Goal: Task Accomplishment & Management: Complete application form

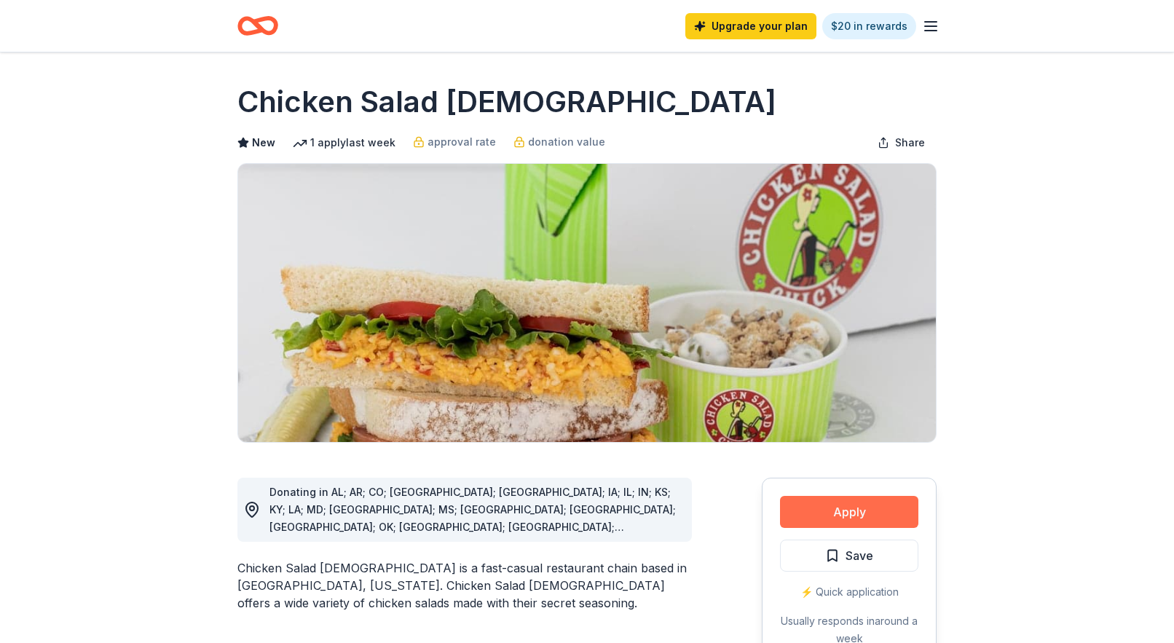
click at [853, 508] on button "Apply" at bounding box center [849, 512] width 138 height 32
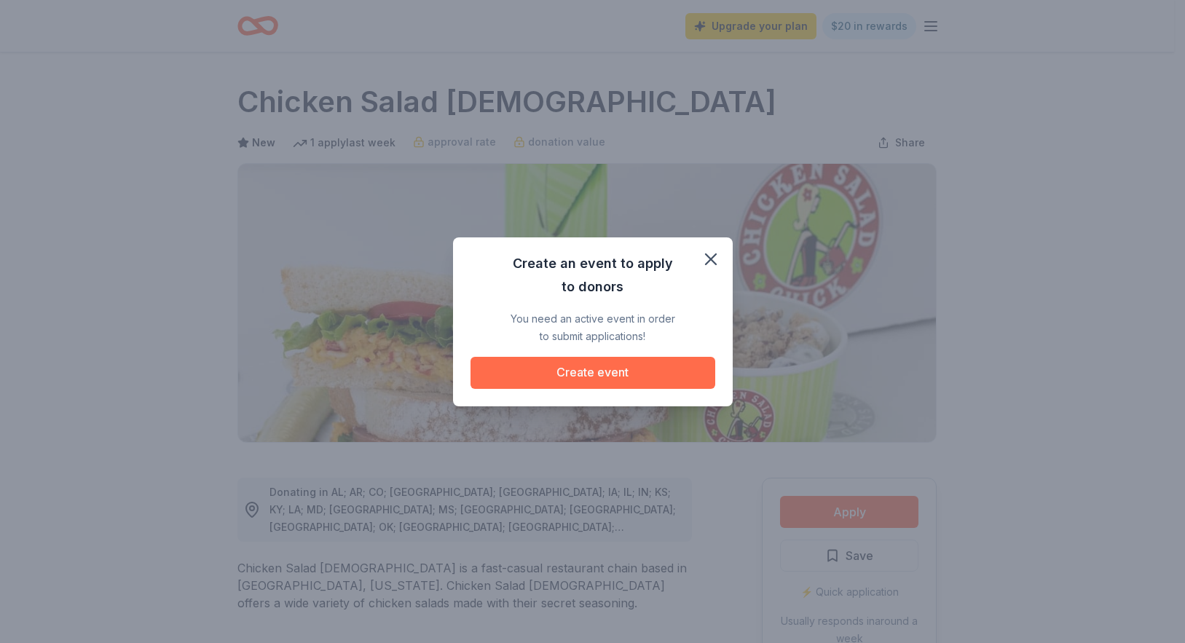
click at [621, 370] on button "Create event" at bounding box center [593, 373] width 245 height 32
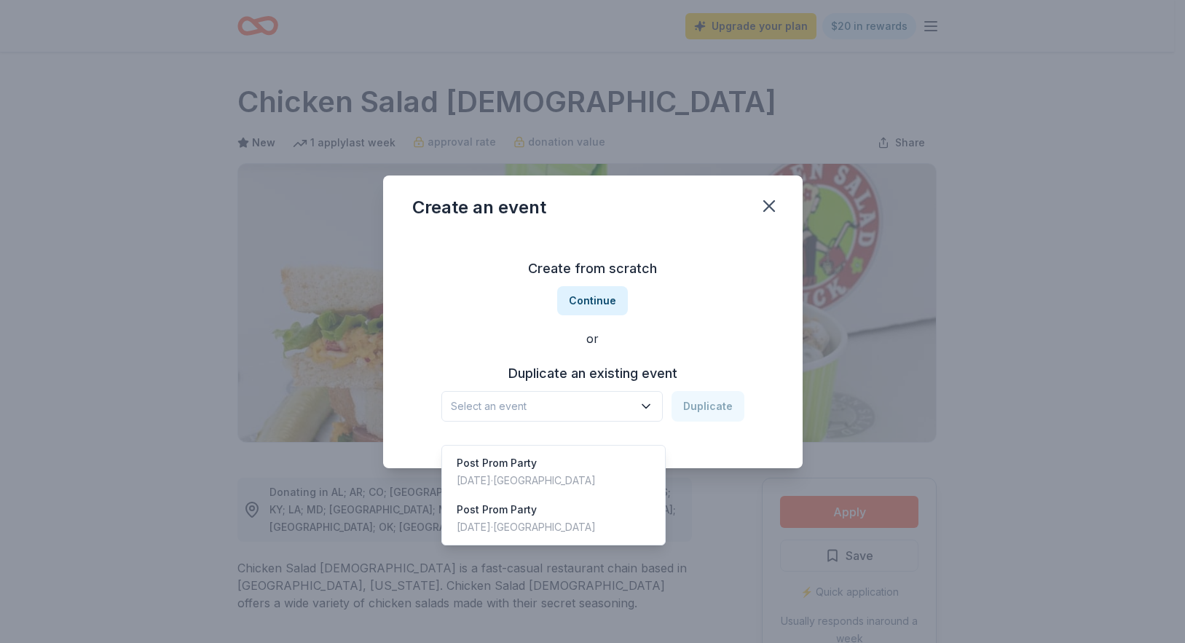
click at [559, 398] on span "Select an event" at bounding box center [542, 406] width 182 height 17
click at [513, 405] on span "Select an event" at bounding box center [542, 406] width 182 height 17
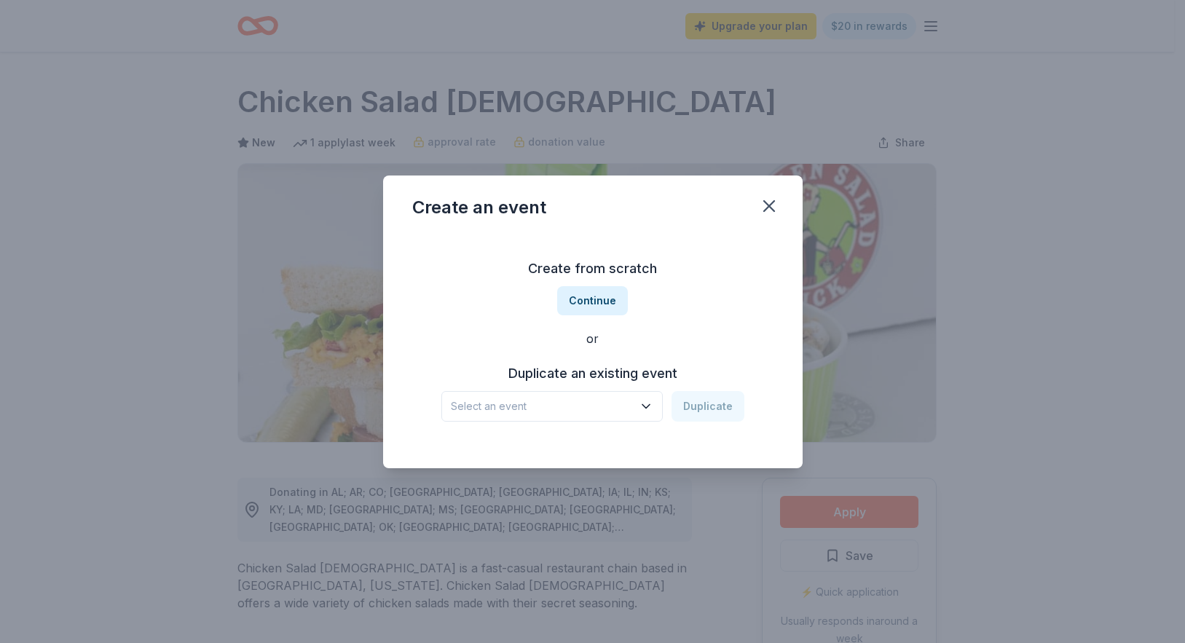
click at [650, 409] on icon "button" at bounding box center [646, 406] width 15 height 15
click at [648, 408] on icon "button" at bounding box center [645, 406] width 7 height 4
click at [531, 409] on span "Select an event" at bounding box center [542, 406] width 182 height 17
click at [476, 405] on span "Select an event" at bounding box center [542, 406] width 182 height 17
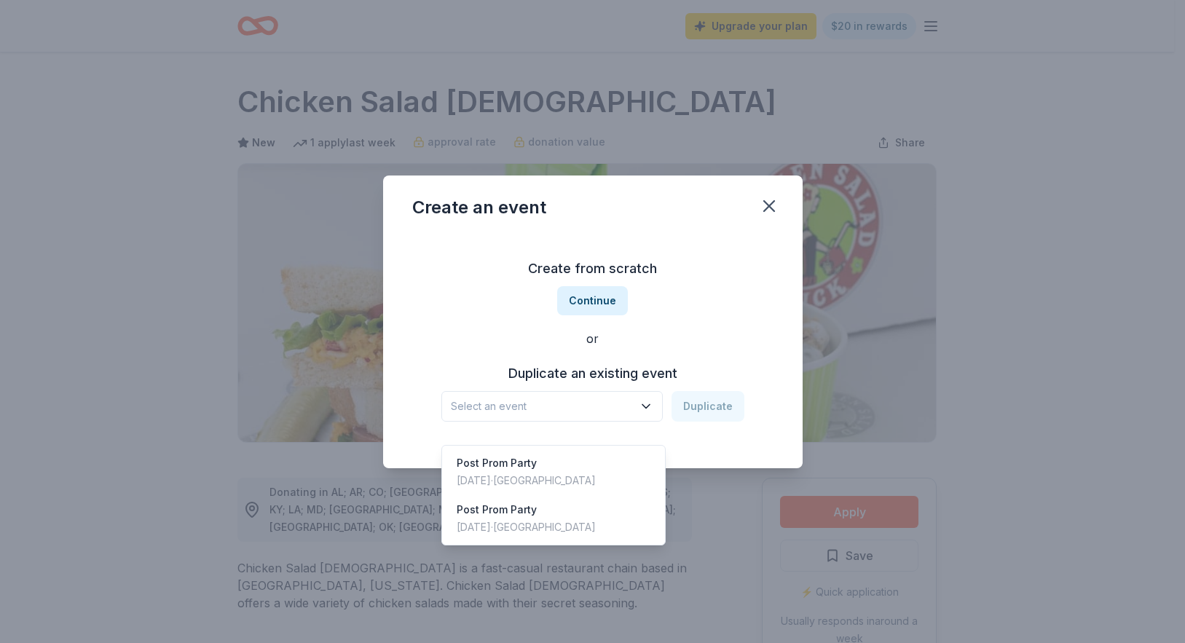
click at [476, 405] on span "Select an event" at bounding box center [542, 406] width 182 height 17
click at [607, 301] on div "Create from scratch Continue or Duplicate an existing event Select an event Dup…" at bounding box center [592, 339] width 361 height 211
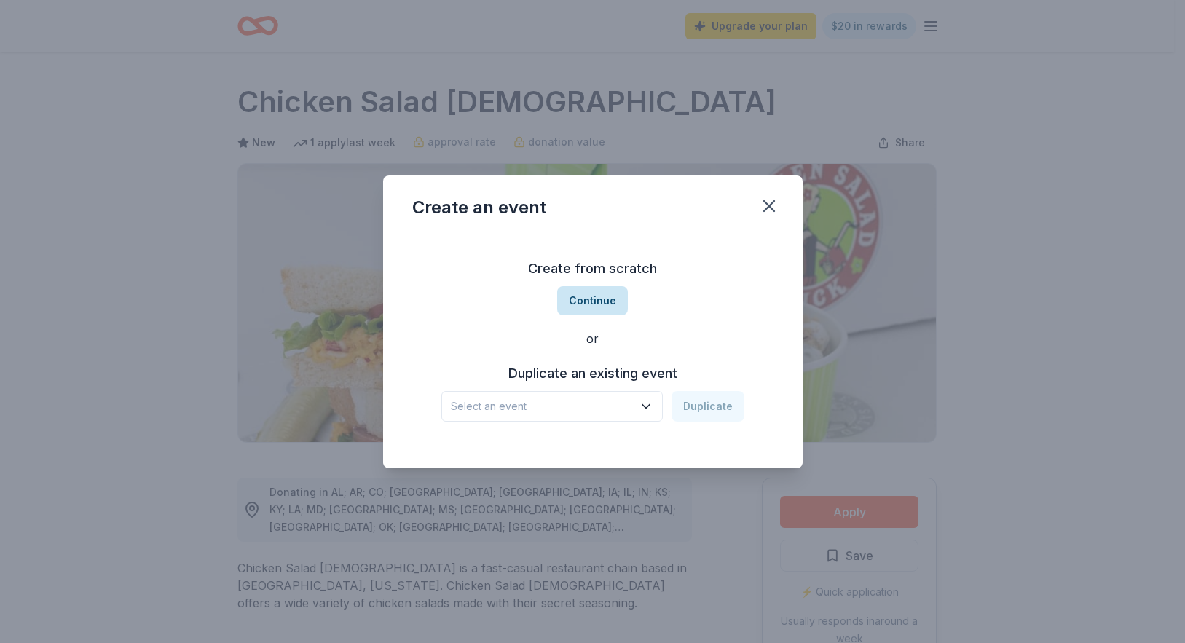
click at [605, 302] on button "Continue" at bounding box center [592, 300] width 71 height 29
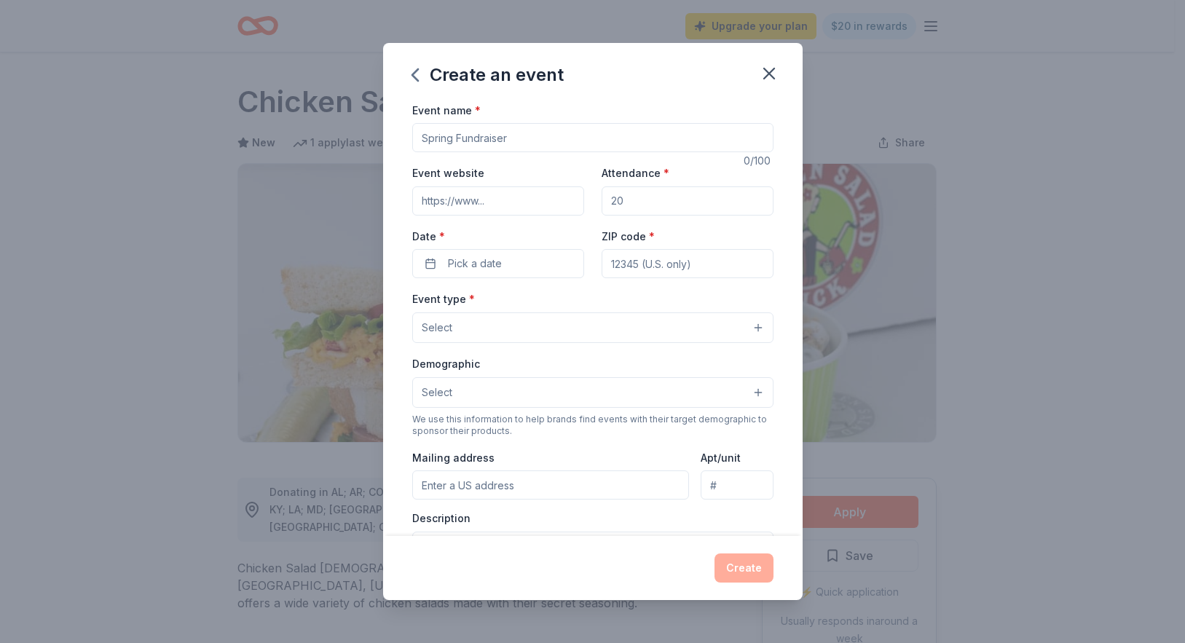
click at [479, 141] on input "Event name *" at bounding box center [592, 137] width 361 height 29
type input "Longhorn pride"
click at [497, 205] on input "Event website" at bounding box center [498, 200] width 172 height 29
type input "https://www.lazbuddieisd.org/"
click at [634, 206] on input "Attendance *" at bounding box center [688, 200] width 172 height 29
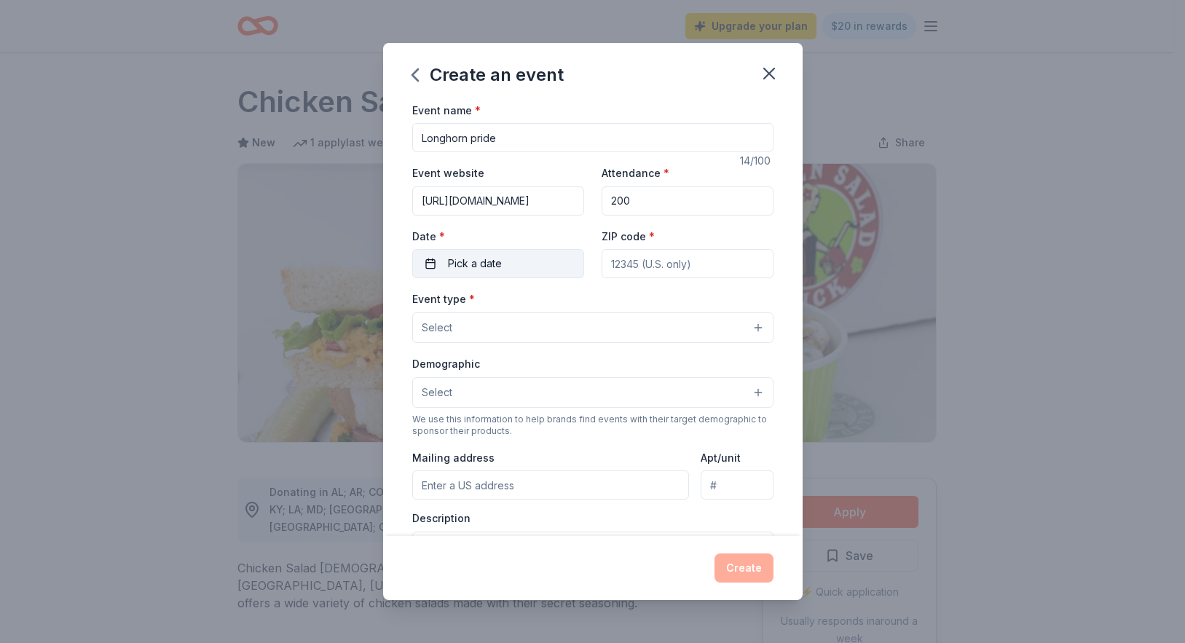
type input "200"
click at [506, 265] on button "Pick a date" at bounding box center [498, 263] width 172 height 29
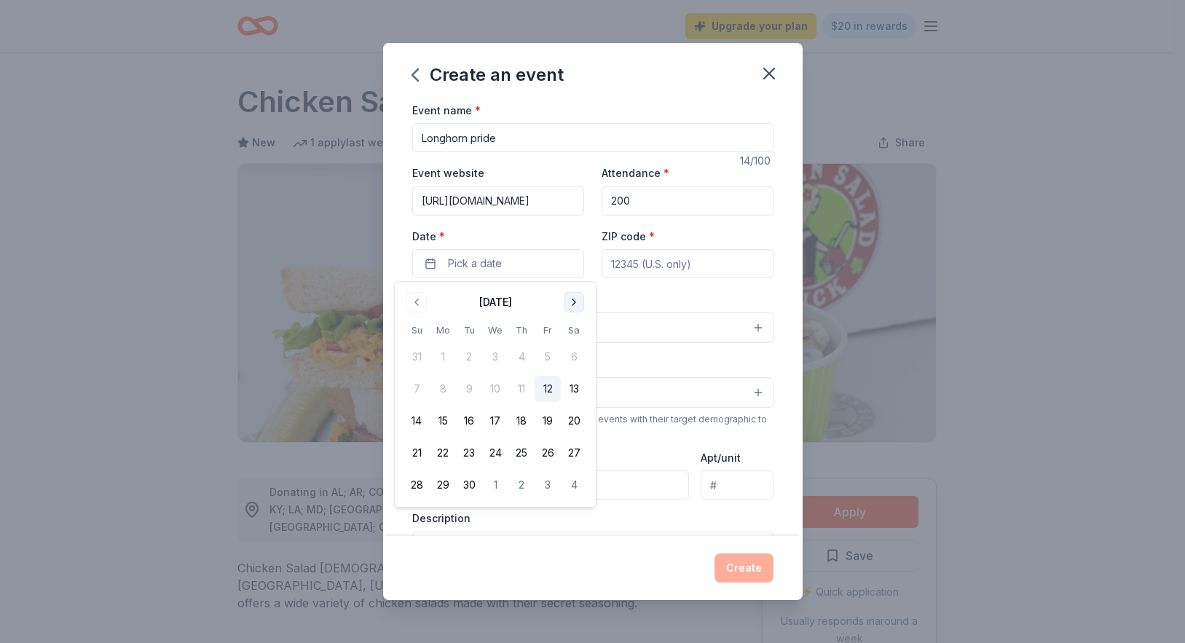
click at [575, 299] on button "Go to next month" at bounding box center [574, 302] width 20 height 20
click at [575, 450] on button "25" at bounding box center [574, 453] width 26 height 26
click at [699, 266] on input "ZIP code *" at bounding box center [688, 263] width 172 height 29
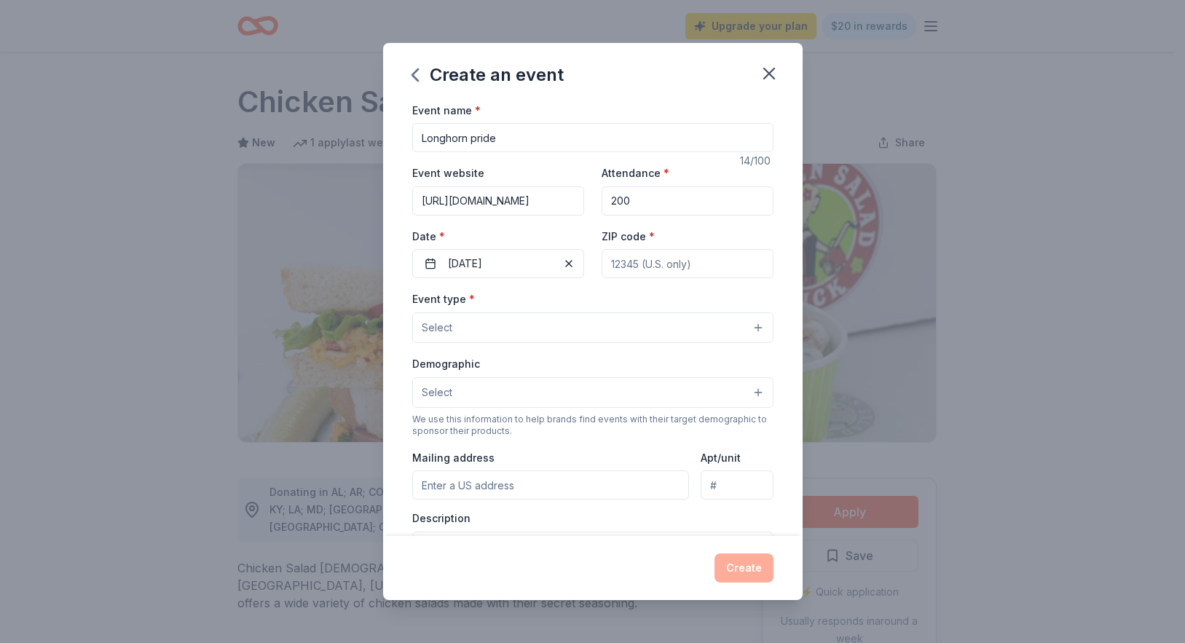
type input "79053"
type input "651 fm 1172"
type input "po box 36"
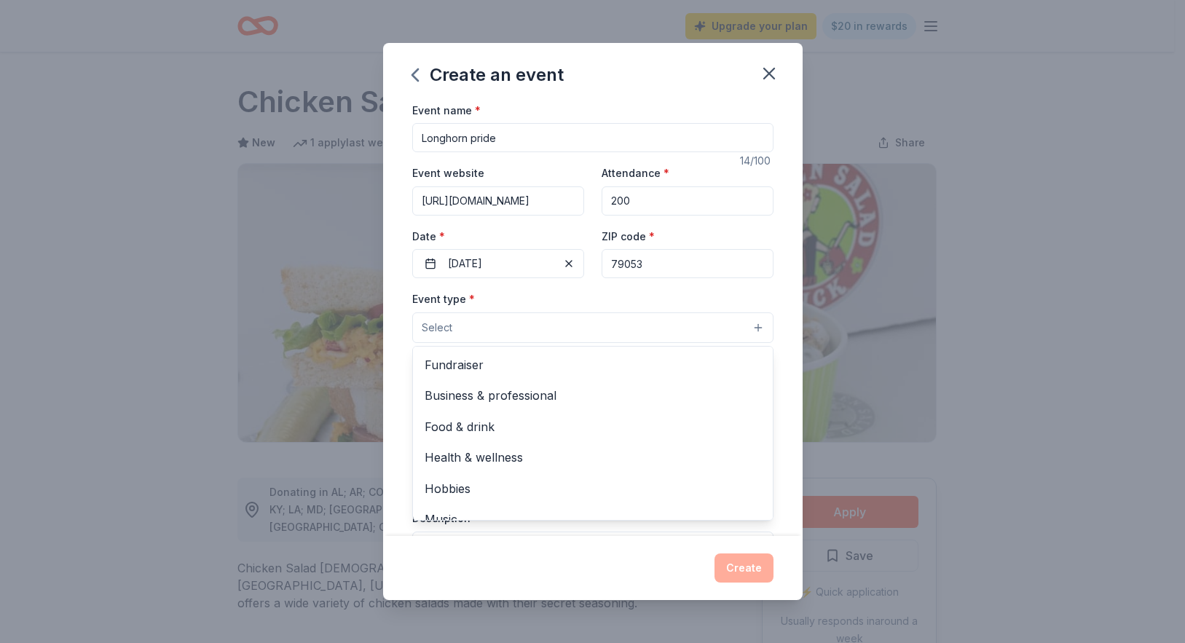
click at [532, 324] on button "Select" at bounding box center [592, 327] width 361 height 31
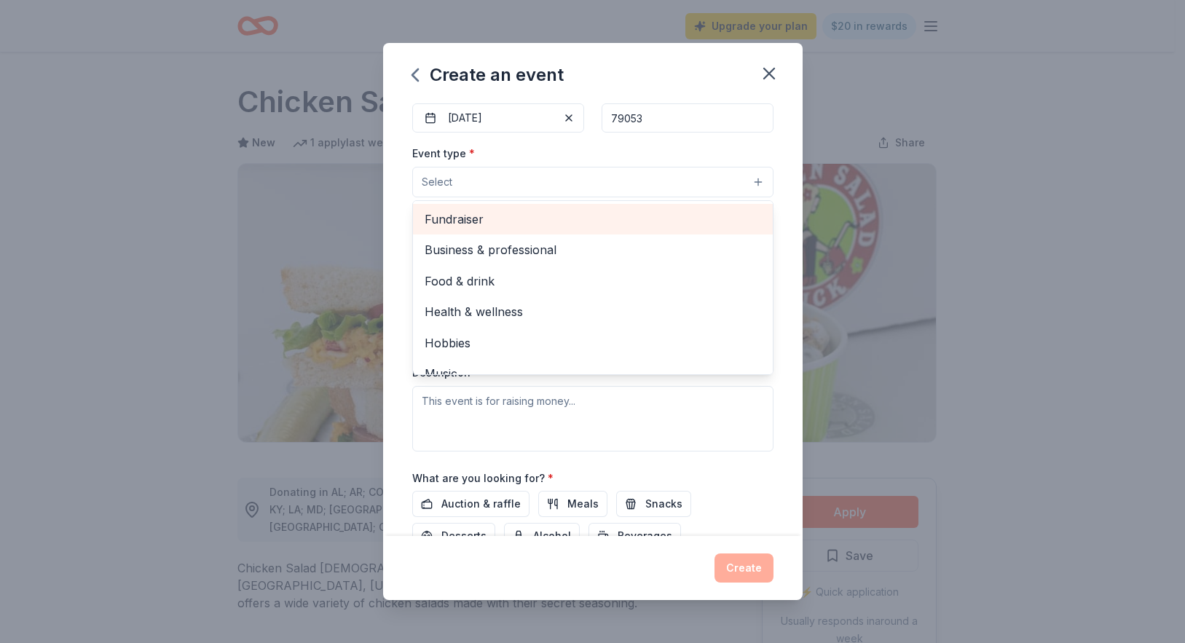
click at [478, 215] on span "Fundraiser" at bounding box center [593, 219] width 337 height 19
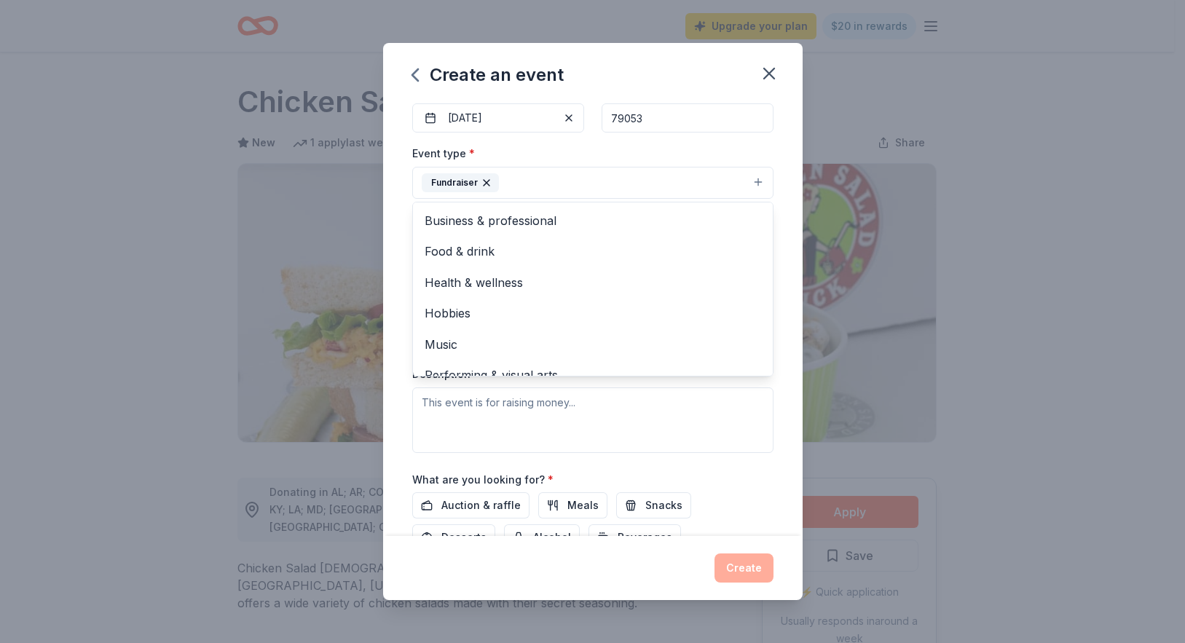
click at [995, 363] on div "Create an event Event name * Longhorn pride 14 /100 Event website https://www.l…" at bounding box center [592, 321] width 1185 height 643
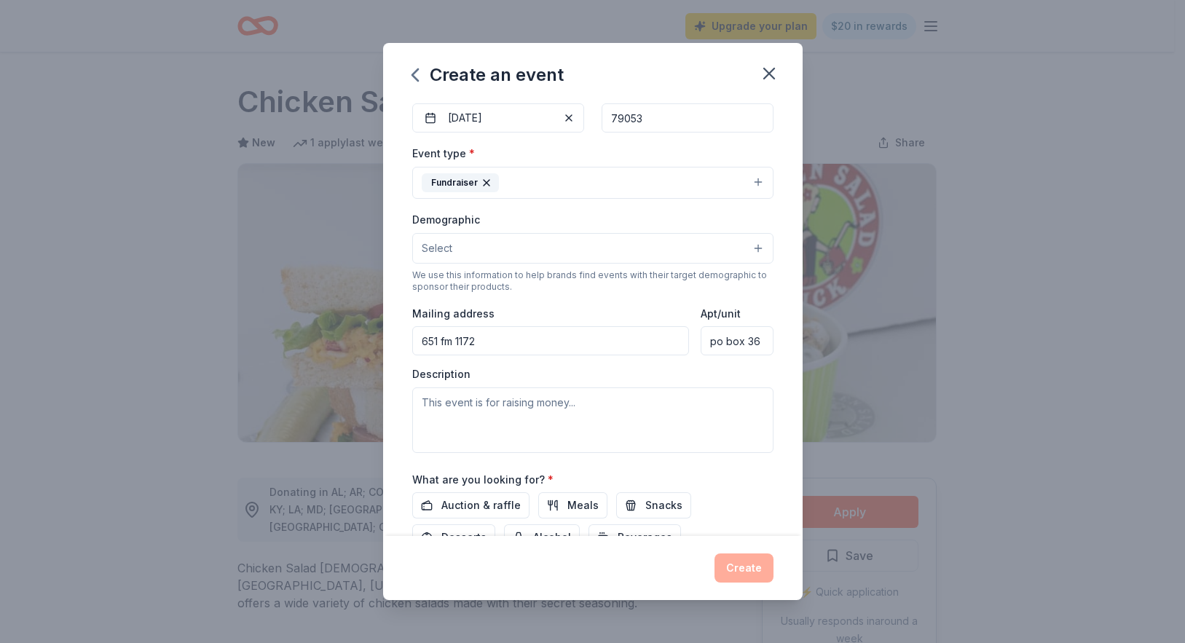
click at [471, 251] on button "Select" at bounding box center [592, 248] width 361 height 31
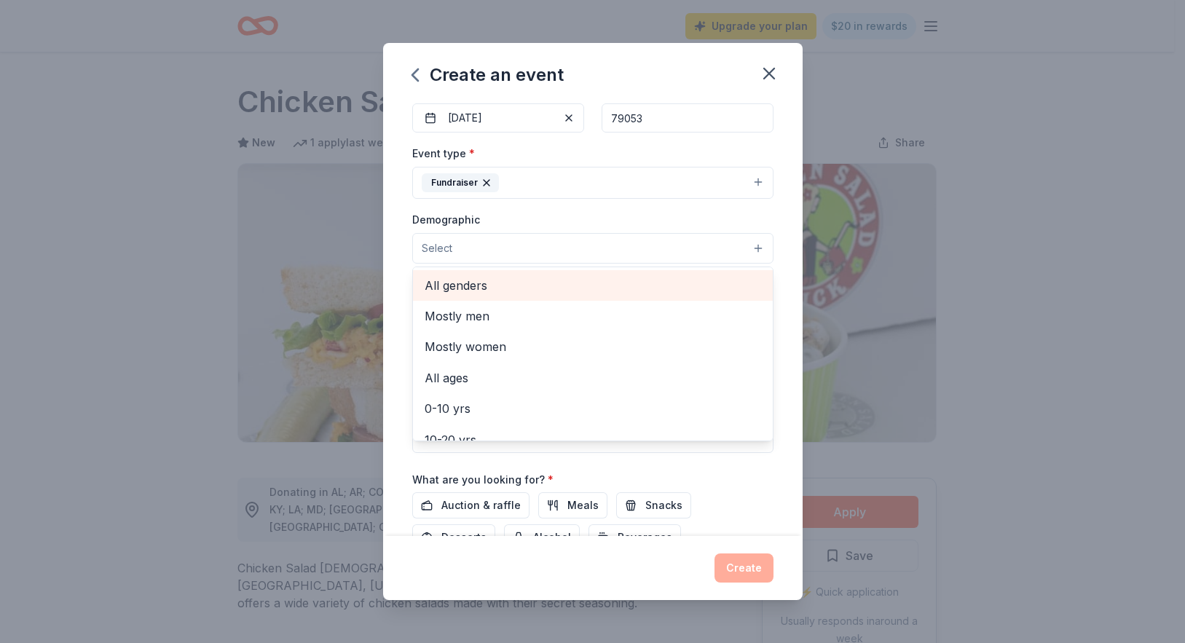
click at [457, 287] on span "All genders" at bounding box center [593, 285] width 337 height 19
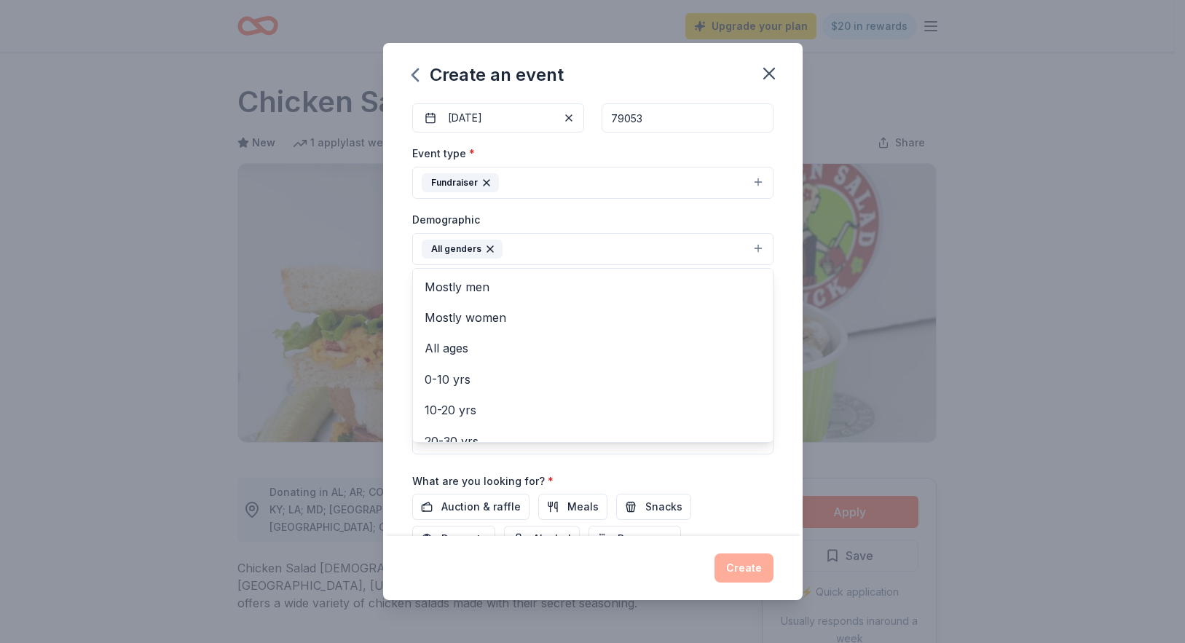
click at [917, 291] on div "Create an event Event name * Longhorn pride 14 /100 Event website https://www.l…" at bounding box center [592, 321] width 1185 height 643
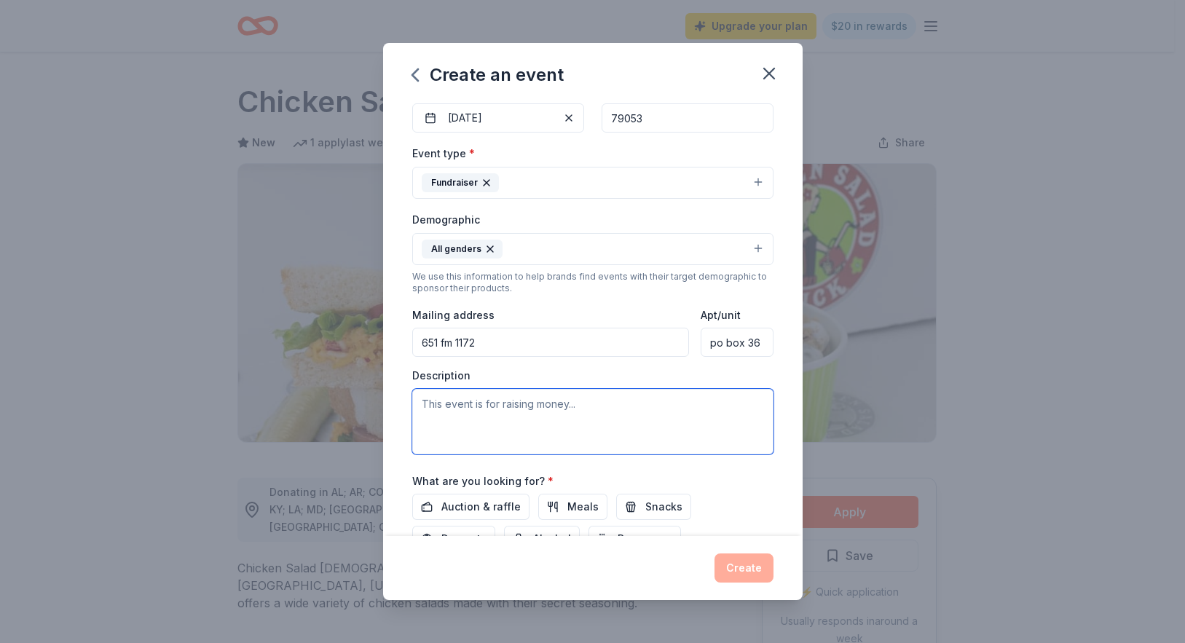
click at [455, 409] on textarea at bounding box center [592, 422] width 361 height 66
click at [601, 408] on textarea "This is an auction to raise funds for arewards" at bounding box center [592, 422] width 361 height 66
click at [664, 402] on textarea "This is an auction to raise funds for a rewards" at bounding box center [592, 422] width 361 height 66
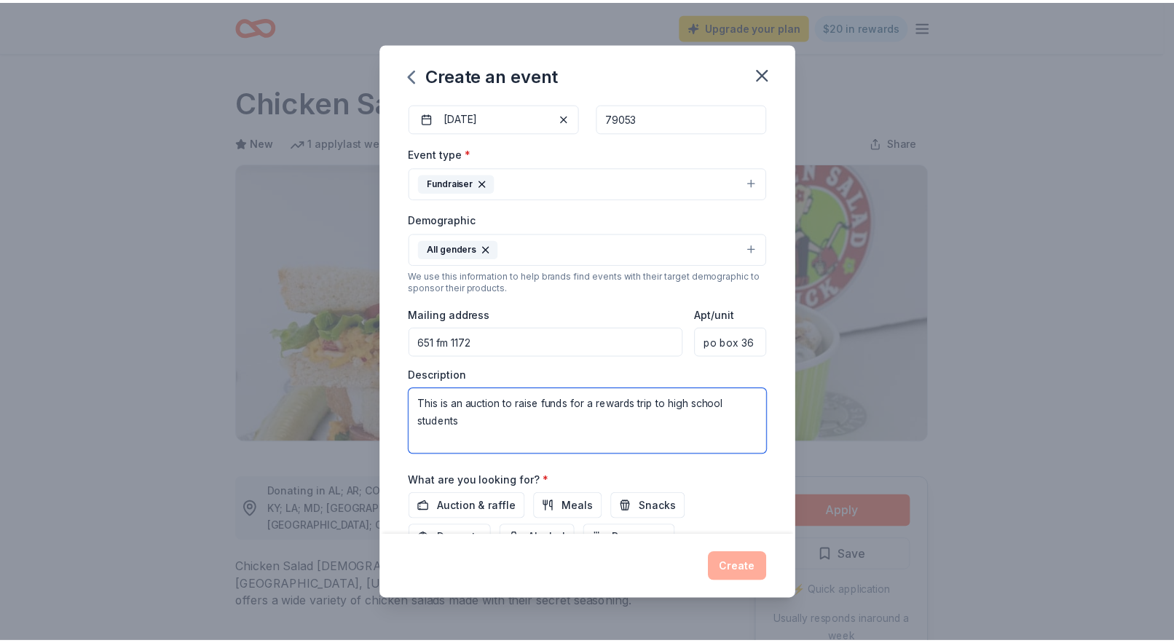
scroll to position [264, 0]
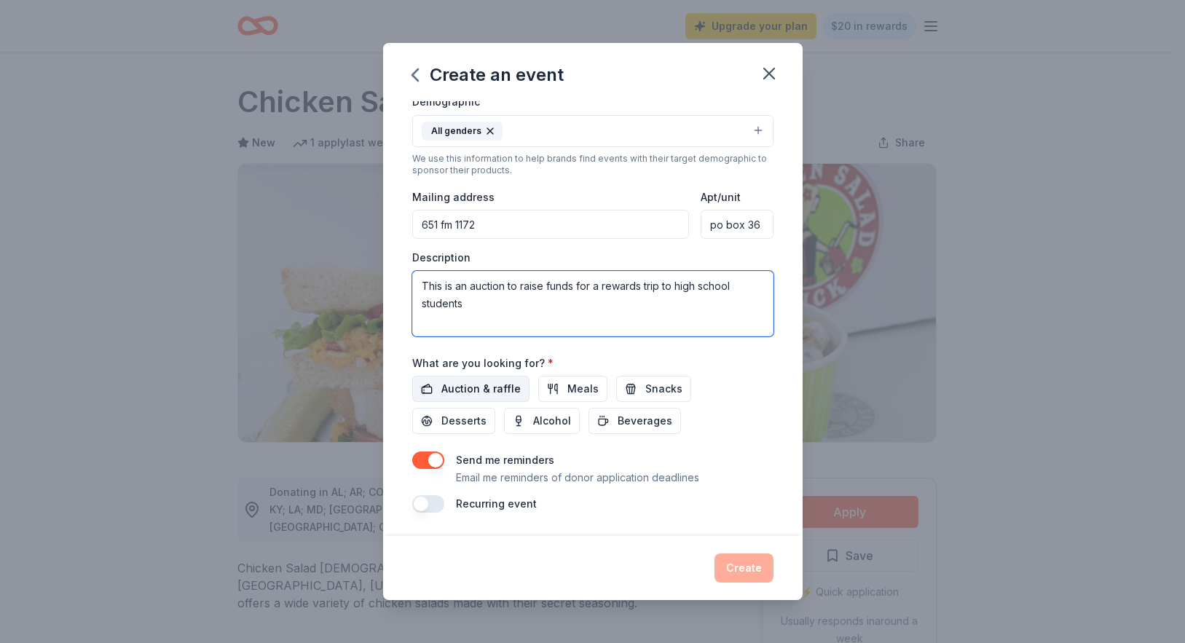
type textarea "This is an auction to raise funds for a rewards trip to high school students"
click at [476, 382] on span "Auction & raffle" at bounding box center [480, 388] width 79 height 17
click at [749, 575] on button "Create" at bounding box center [744, 568] width 59 height 29
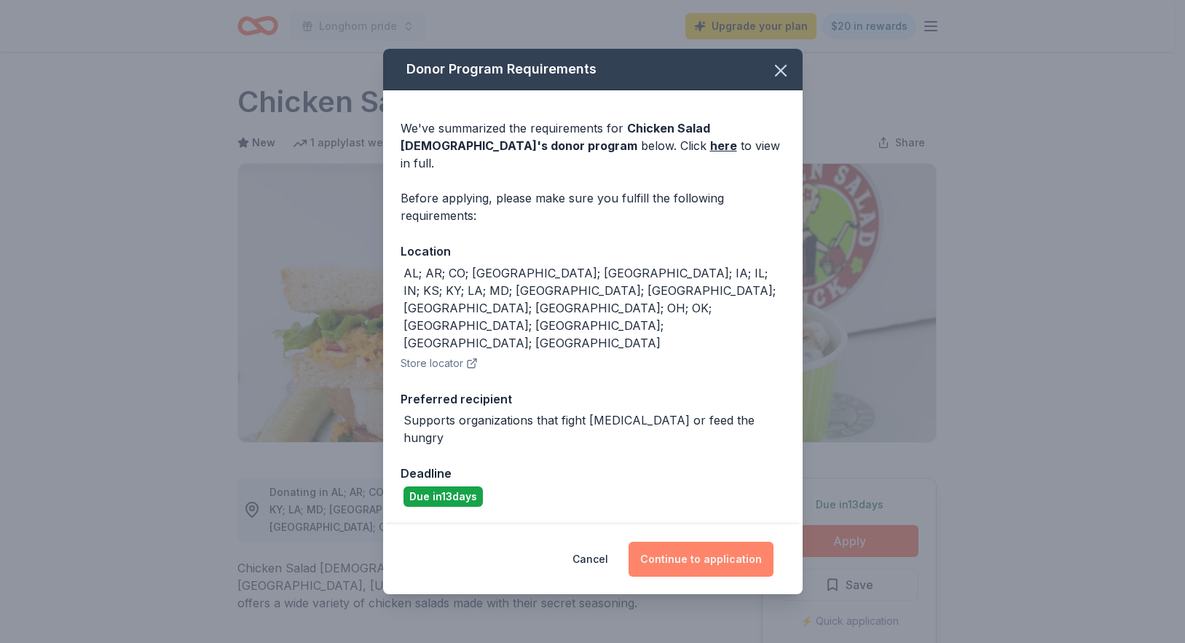
click at [725, 542] on button "Continue to application" at bounding box center [701, 559] width 145 height 35
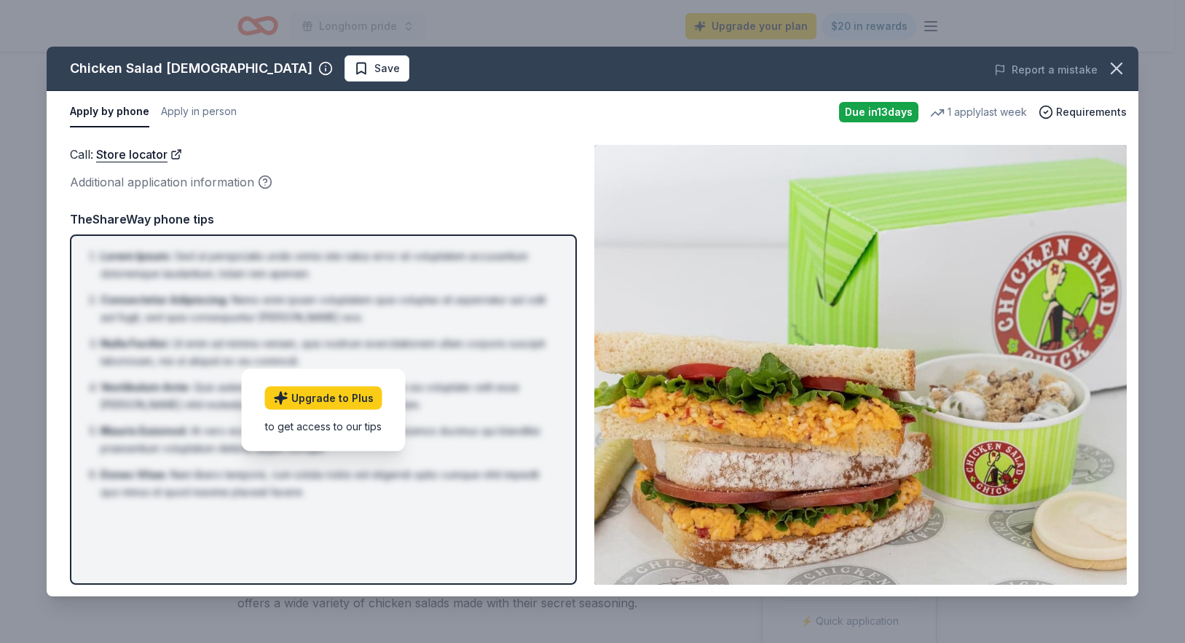
click at [462, 183] on div "Additional application information" at bounding box center [323, 182] width 507 height 19
click at [1086, 111] on span "Requirements" at bounding box center [1091, 111] width 71 height 17
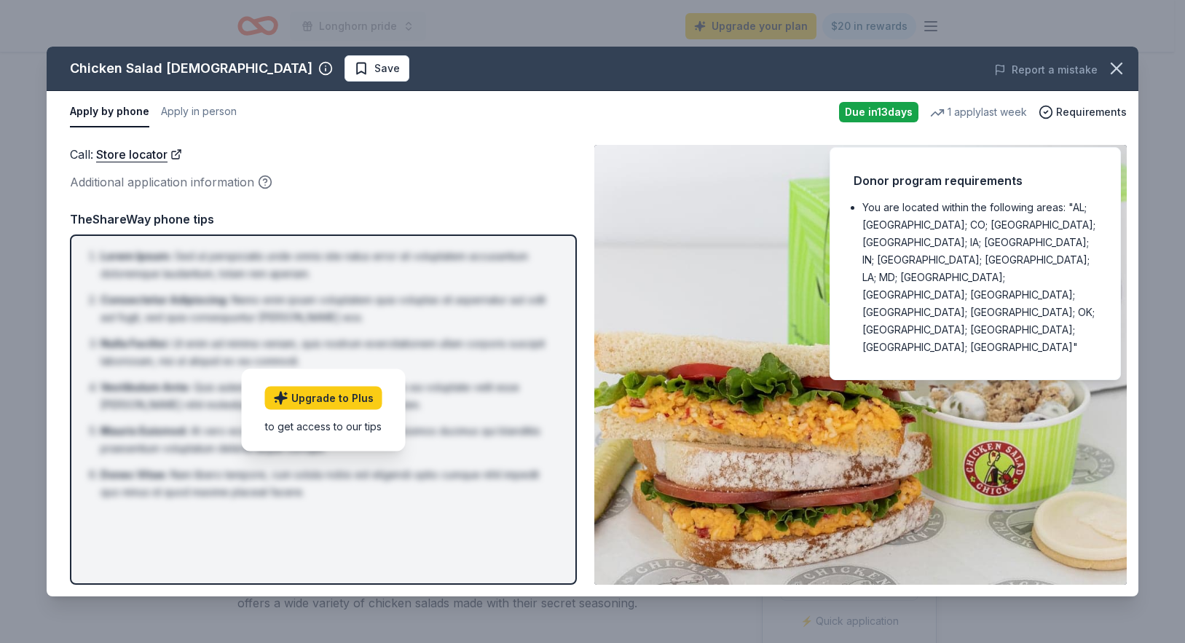
click at [752, 116] on div "Apply by phone Apply in person" at bounding box center [449, 112] width 758 height 31
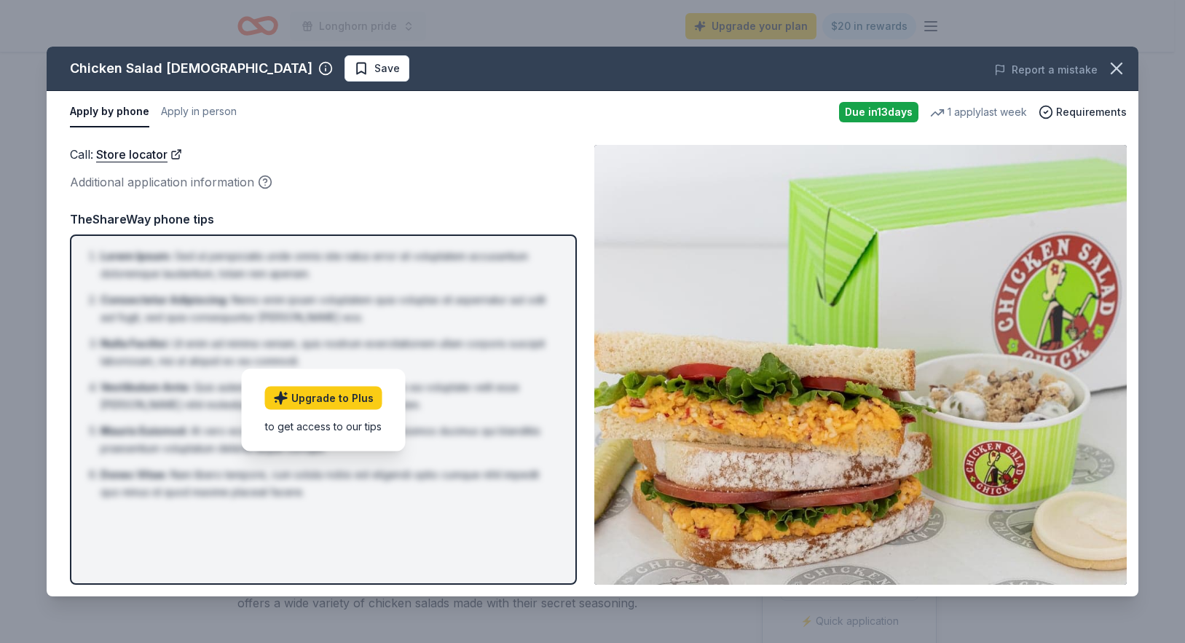
click at [303, 188] on div "Additional application information" at bounding box center [323, 182] width 507 height 19
click at [1118, 66] on icon "button" at bounding box center [1116, 68] width 10 height 10
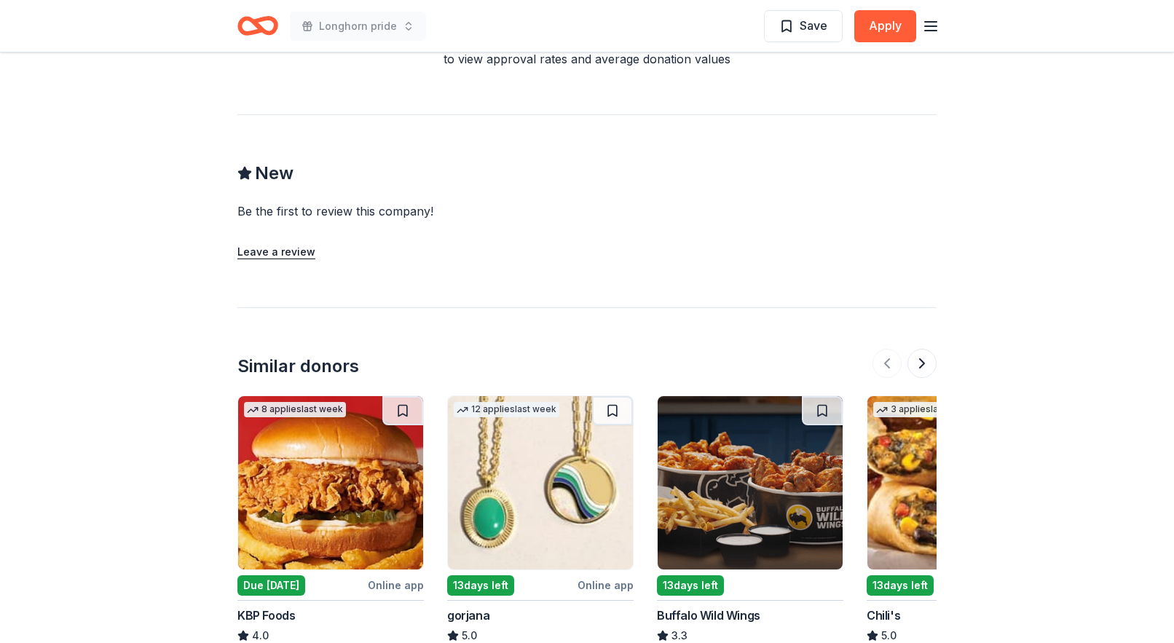
scroll to position [1457, 0]
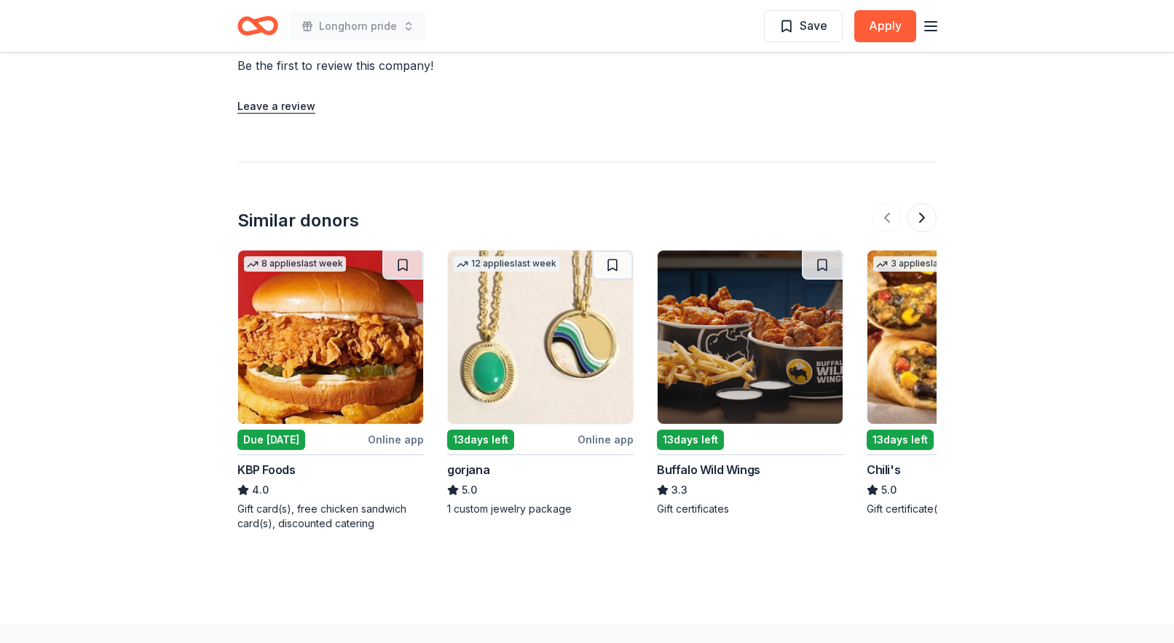
click at [685, 430] on div "13 days left" at bounding box center [690, 440] width 67 height 20
click at [924, 203] on button at bounding box center [922, 217] width 29 height 29
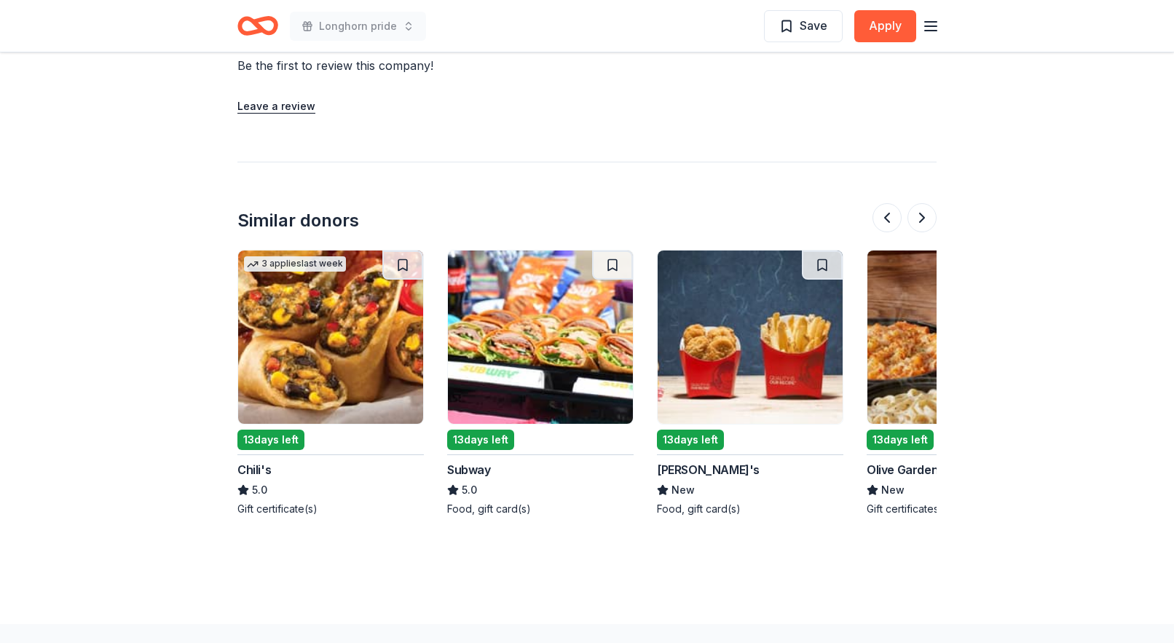
click at [508, 334] on img at bounding box center [540, 337] width 185 height 173
click at [924, 203] on button at bounding box center [922, 217] width 29 height 29
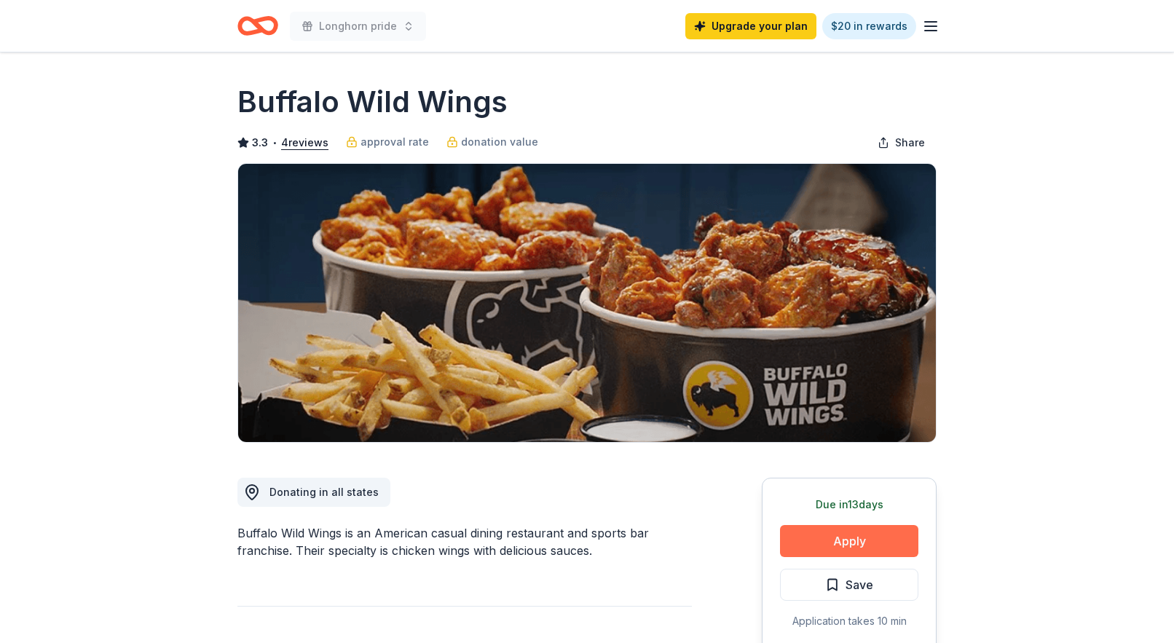
click at [884, 538] on button "Apply" at bounding box center [849, 541] width 138 height 32
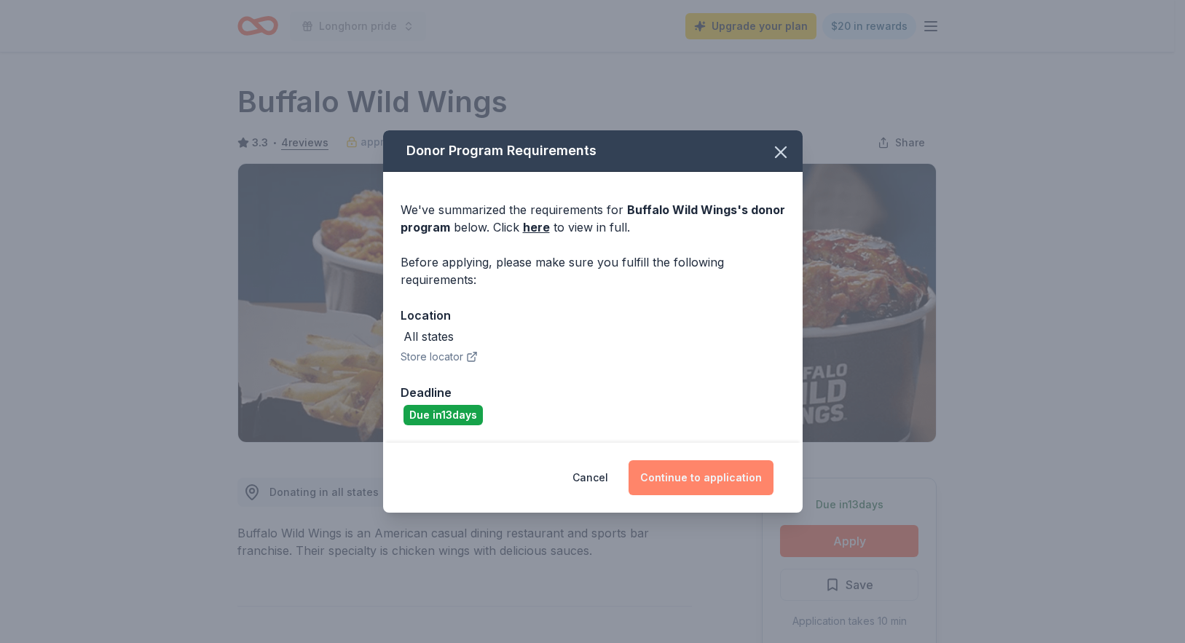
click at [712, 484] on button "Continue to application" at bounding box center [701, 477] width 145 height 35
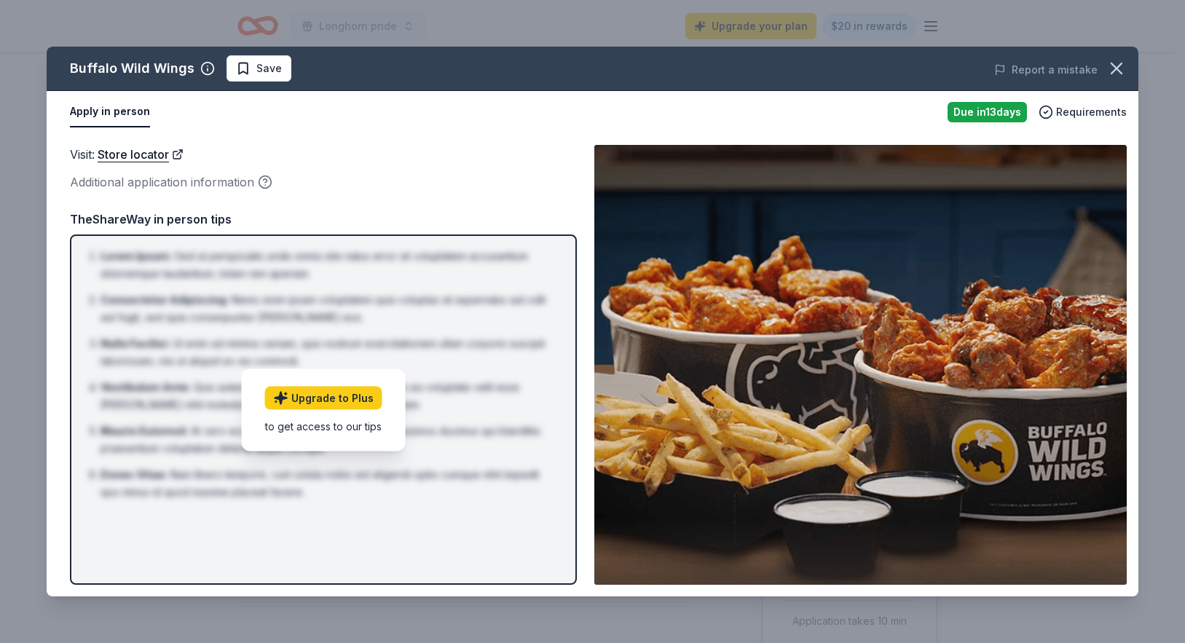
click at [109, 110] on button "Apply in person" at bounding box center [110, 112] width 80 height 31
click at [1122, 69] on icon "button" at bounding box center [1116, 68] width 20 height 20
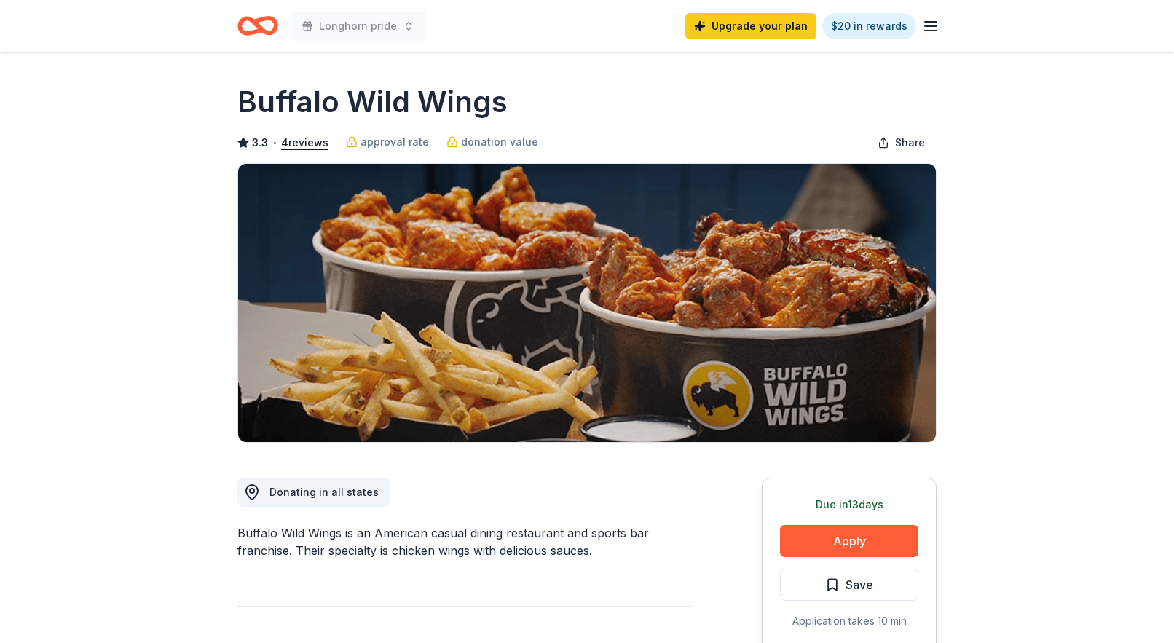
click at [936, 28] on icon "button" at bounding box center [930, 25] width 17 height 17
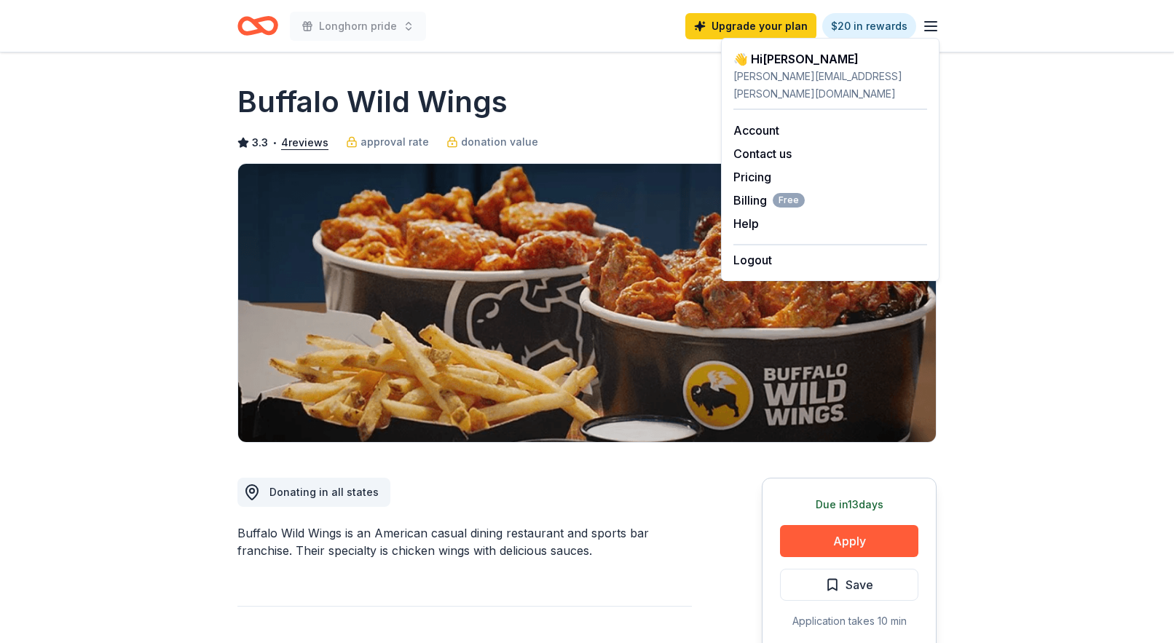
click at [932, 25] on icon "button" at bounding box center [930, 25] width 17 height 17
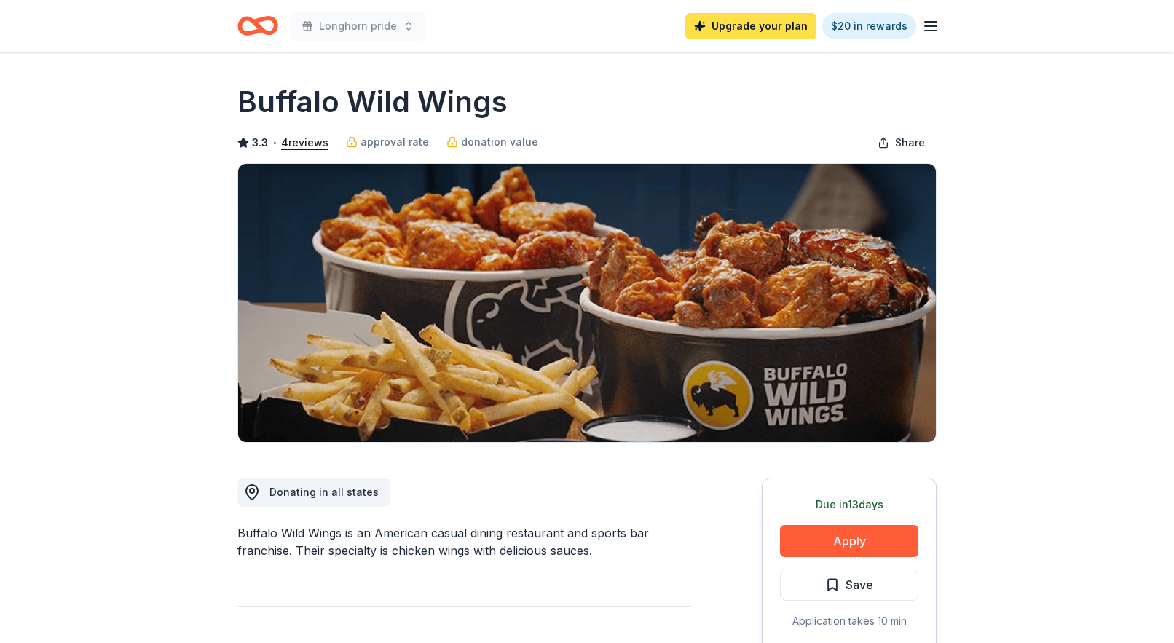
click at [764, 23] on link "Upgrade your plan" at bounding box center [750, 26] width 131 height 26
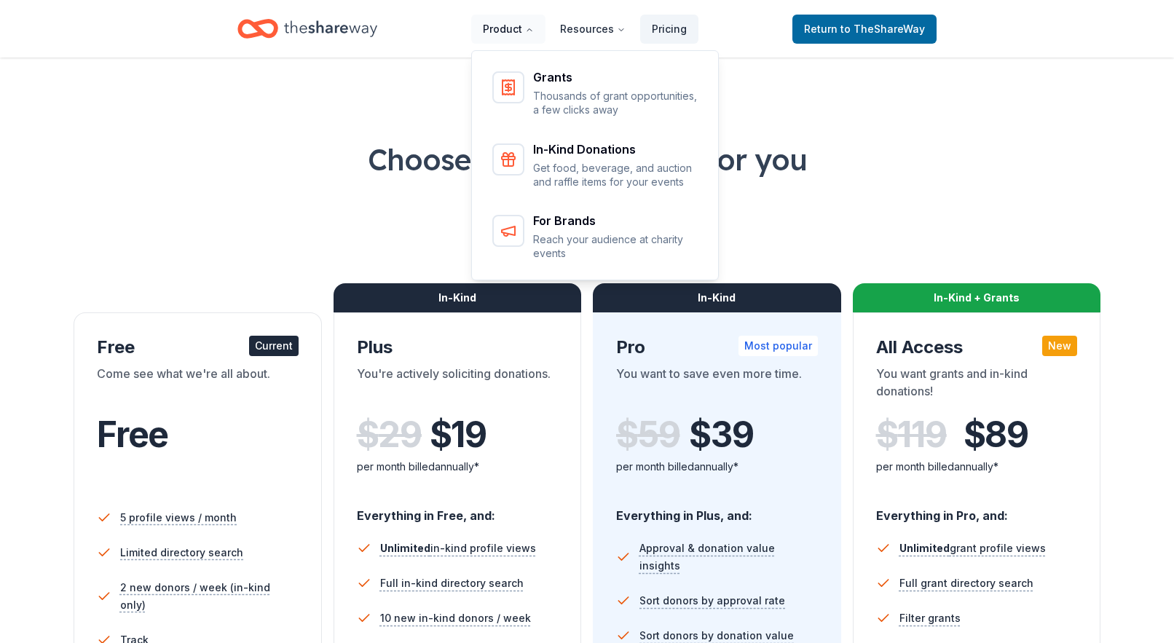
click at [532, 31] on icon "Main" at bounding box center [529, 29] width 9 height 9
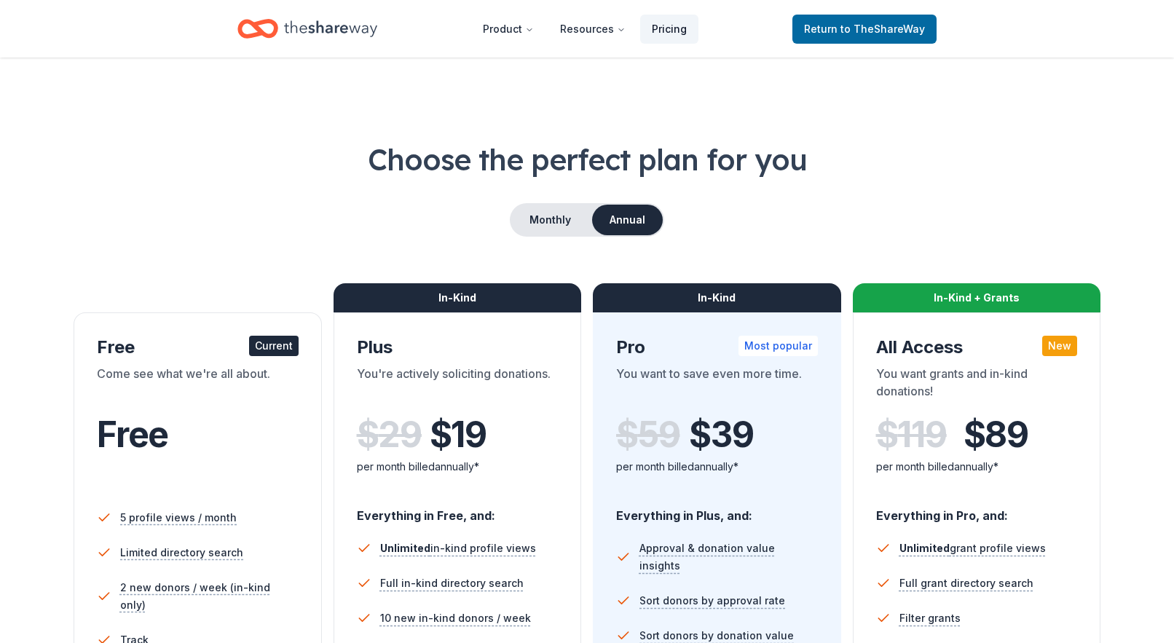
click at [672, 32] on link "Pricing" at bounding box center [669, 29] width 58 height 29
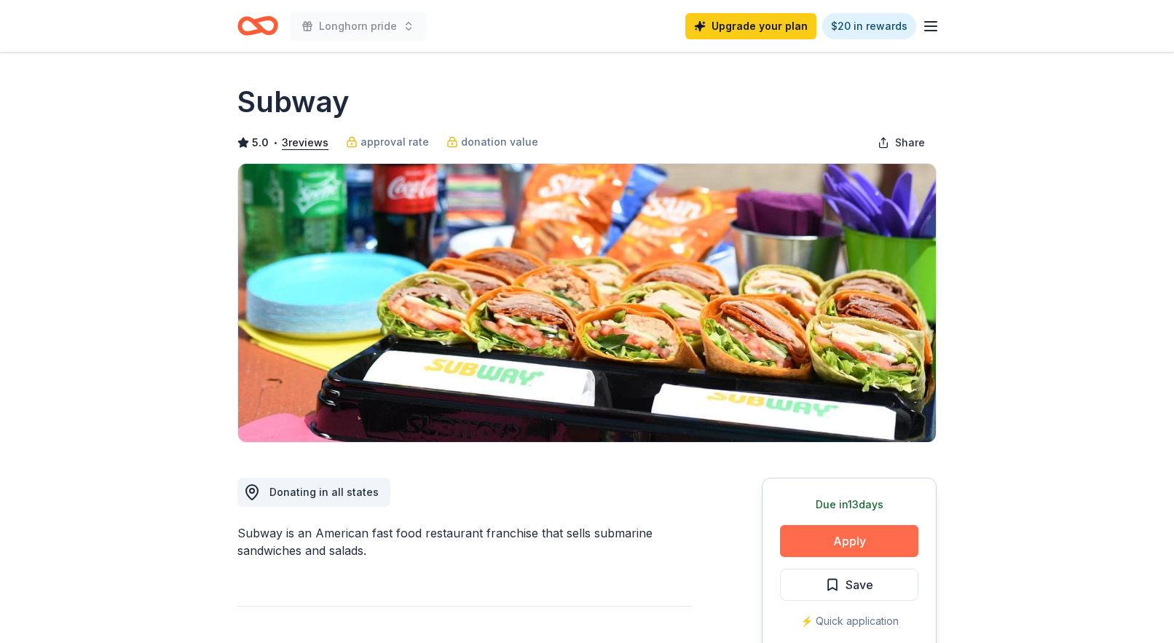
click at [881, 535] on button "Apply" at bounding box center [849, 541] width 138 height 32
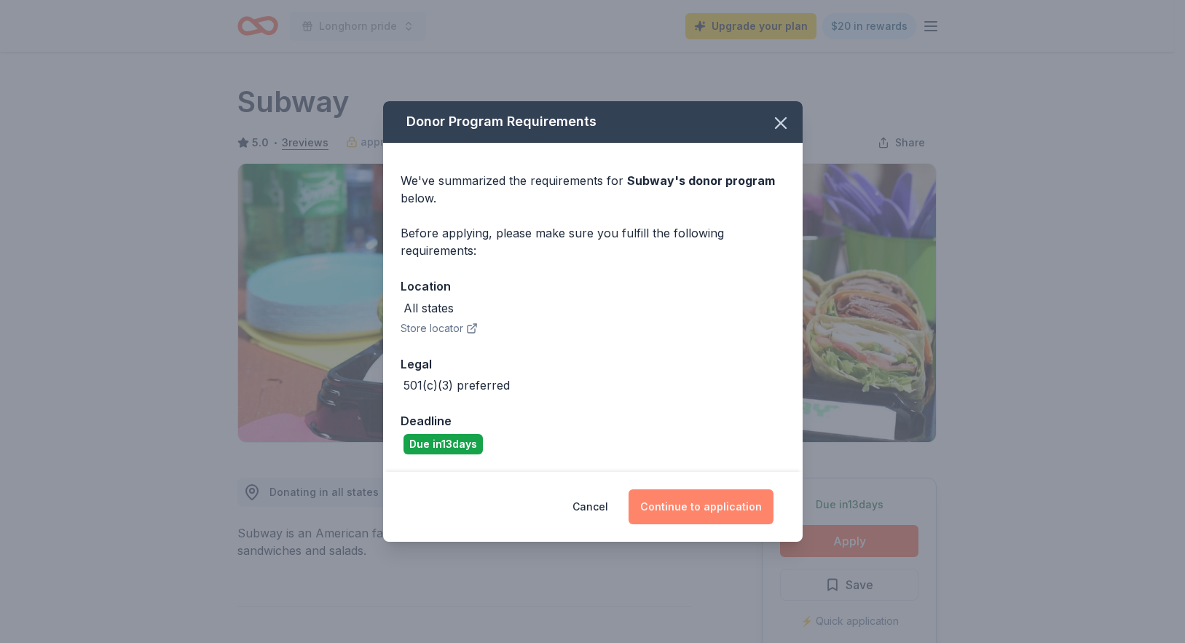
click at [680, 504] on button "Continue to application" at bounding box center [701, 506] width 145 height 35
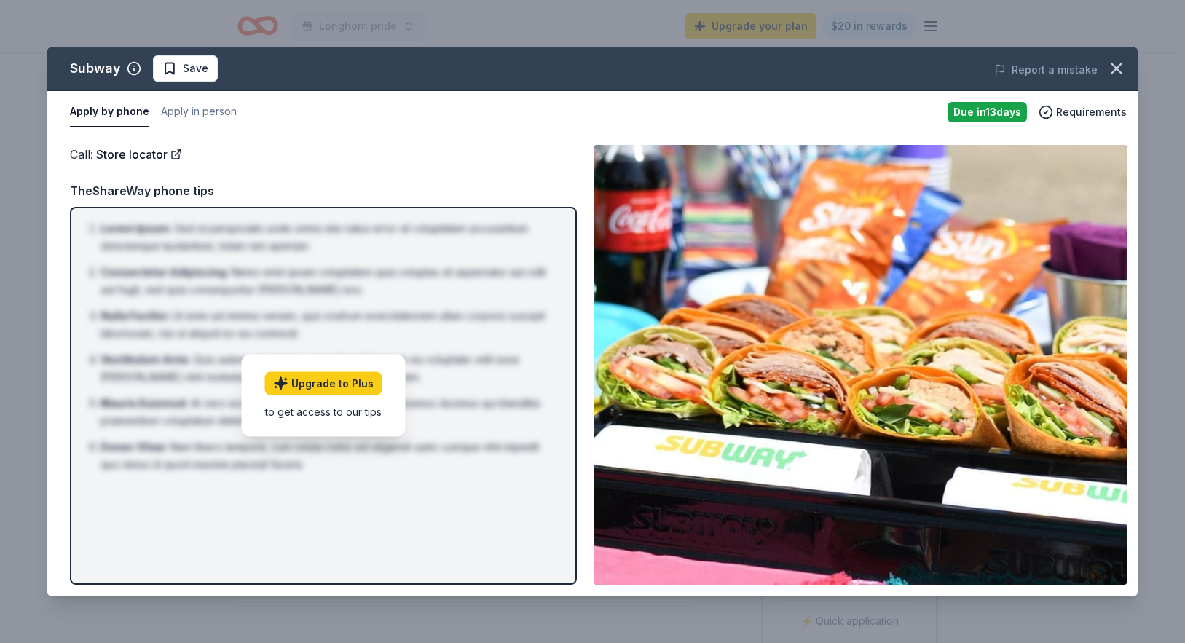
click at [850, 615] on div "Subway Save Report a mistake Apply by phone Apply in person Due [DATE] Requirem…" at bounding box center [592, 321] width 1185 height 643
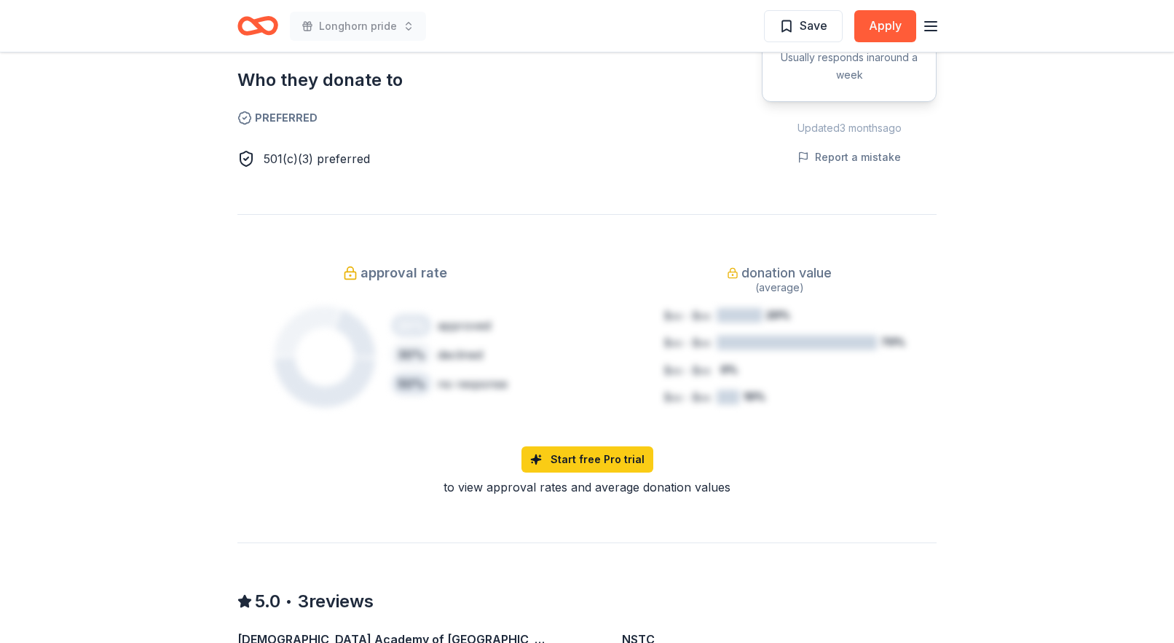
scroll to position [947, 0]
